Goal: Information Seeking & Learning: Learn about a topic

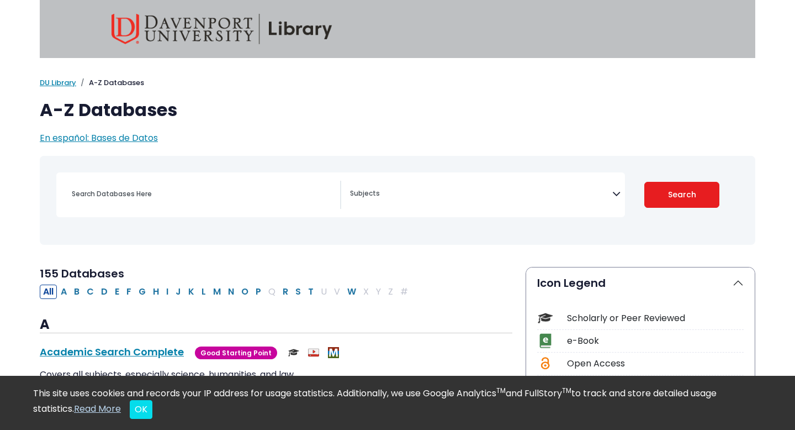
select select "Database Subject Filter"
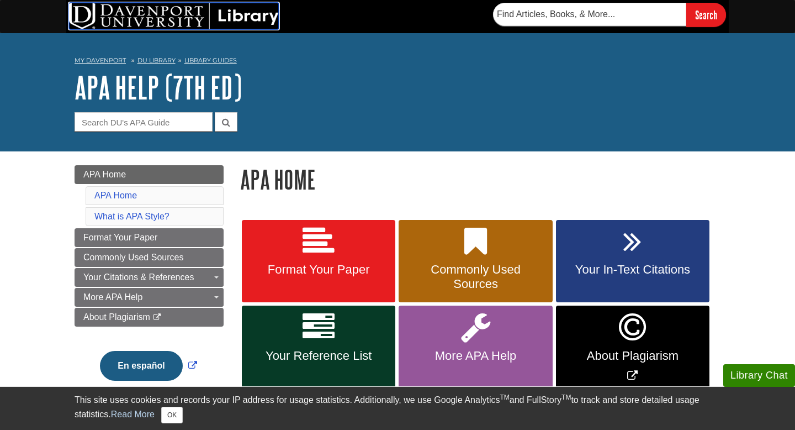
click at [237, 13] on img at bounding box center [174, 16] width 210 height 27
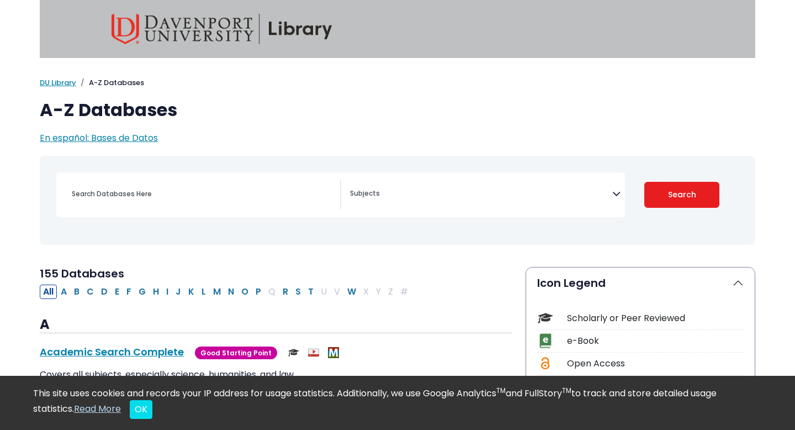
select select "Database Subject Filter"
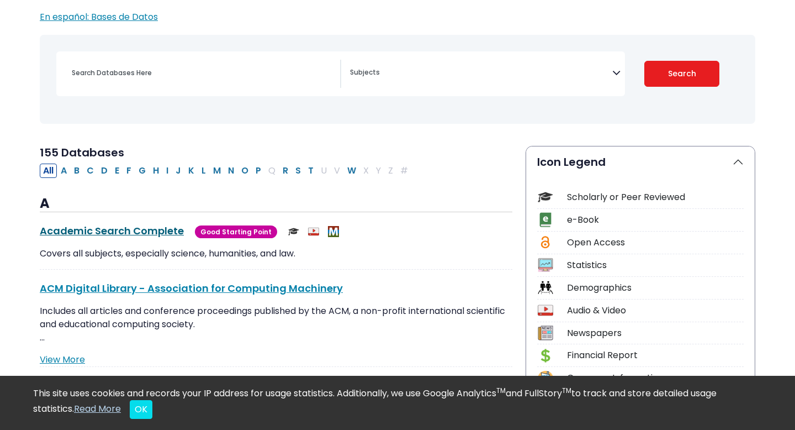
click at [126, 227] on link "Academic Search Complete This link opens in a new window" at bounding box center [112, 231] width 144 height 14
